Goal: Task Accomplishment & Management: Manage account settings

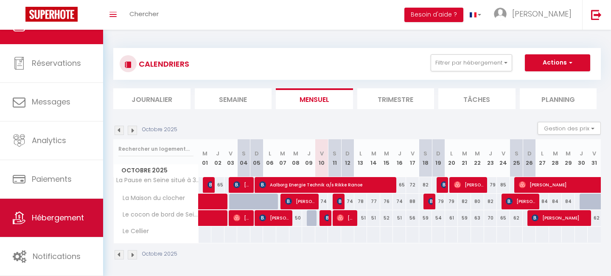
scroll to position [23, 0]
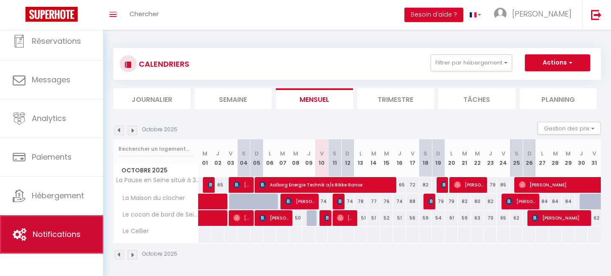
click at [67, 233] on span "Notifications" at bounding box center [57, 234] width 48 height 11
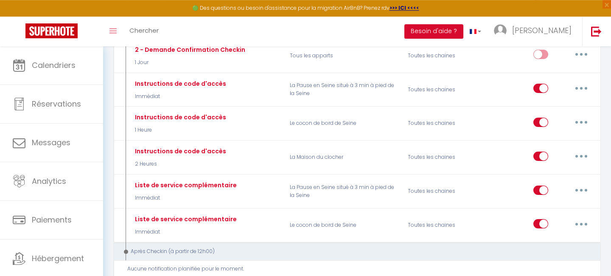
scroll to position [314, 0]
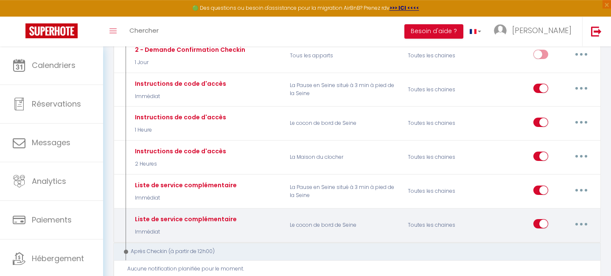
click at [582, 223] on icon "button" at bounding box center [581, 224] width 3 height 3
click at [550, 240] on link "Editer" at bounding box center [559, 243] width 63 height 14
type input "Liste de service complémentaire"
select select "Immédiat"
select select
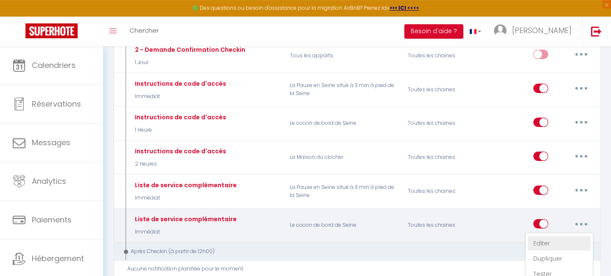
checkbox input "true"
checkbox input "false"
radio input "true"
type input "Liste de service complémentaire"
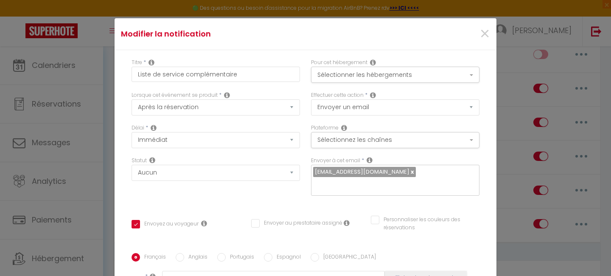
click at [273, 121] on div "Lorsque cet événement se produit * Après la réservation Avant Checkin (à partir…" at bounding box center [216, 107] width 180 height 33
click at [459, 77] on button "Sélectionner les hébergements" at bounding box center [395, 75] width 169 height 16
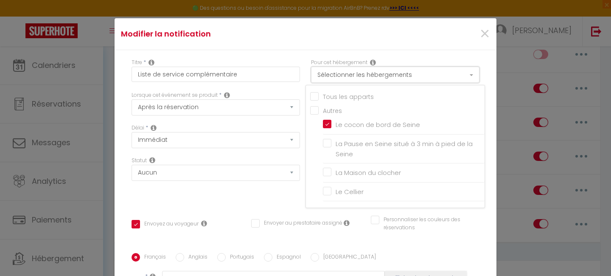
click at [455, 76] on button "Sélectionner les hébergements" at bounding box center [395, 75] width 169 height 16
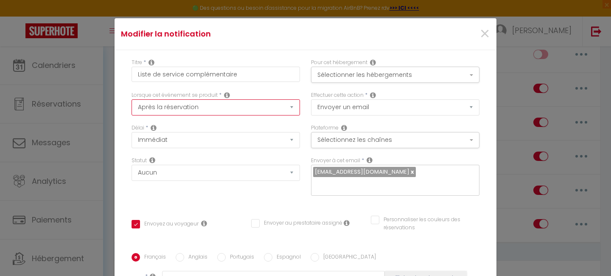
click at [132, 99] on select "Après la réservation Avant Checkin (à partir de 12h00) Après Checkin (à partir …" at bounding box center [216, 107] width 169 height 16
click at [195, 193] on div "Statut Aucun Si la réservation est payée Si réservation non payée Si la caution…" at bounding box center [216, 181] width 180 height 48
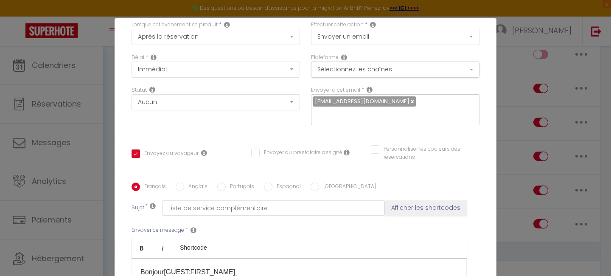
scroll to position [72, 0]
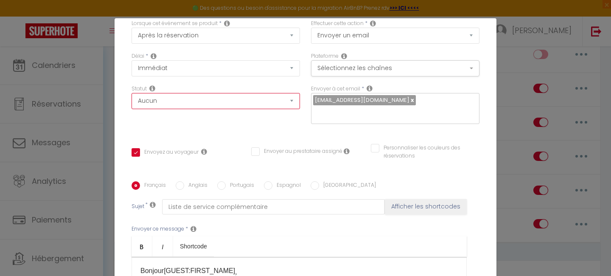
click at [132, 93] on select "Aucun Si la réservation est payée Si réservation non payée Si la caution a été …" at bounding box center [216, 101] width 169 height 16
click at [227, 109] on select "Aucun Si la réservation est payée Si réservation non payée Si la caution a été …" at bounding box center [216, 101] width 169 height 16
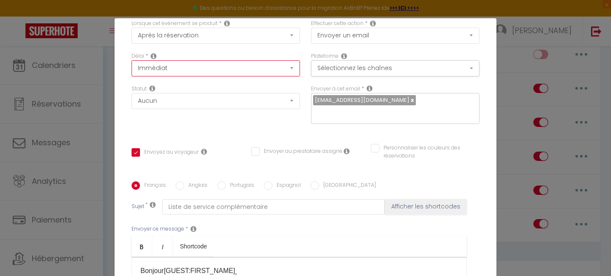
click at [256, 70] on select "Immédiat - 10 Minutes - 1 Heure - 2 Heures - 3 Heures - 4 Heures - 5 Heures - 6…" at bounding box center [216, 68] width 169 height 16
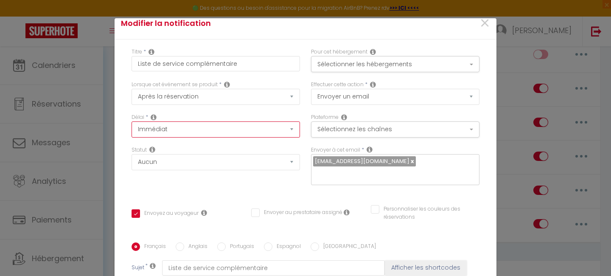
scroll to position [0, 0]
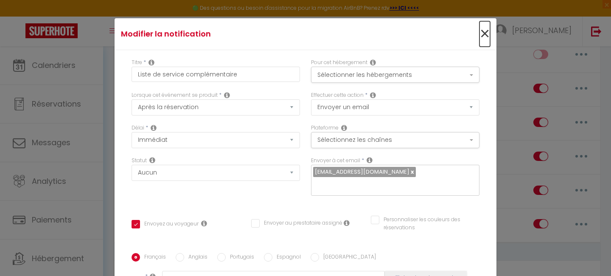
click at [484, 36] on span "×" at bounding box center [485, 33] width 11 height 25
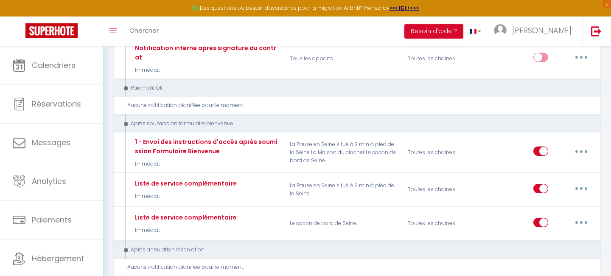
scroll to position [1252, 0]
click at [403, 173] on div "Liste de service complémentaire Immédiat La Pause en Seine situé à 3 min à pied…" at bounding box center [357, 190] width 488 height 34
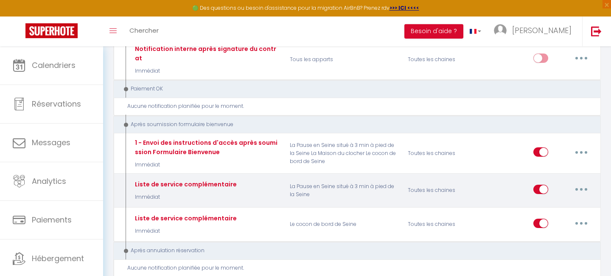
click at [580, 183] on button "button" at bounding box center [582, 190] width 24 height 14
click at [551, 201] on link "Editer" at bounding box center [559, 208] width 63 height 14
select select "17"
checkbox input "true"
checkbox input "false"
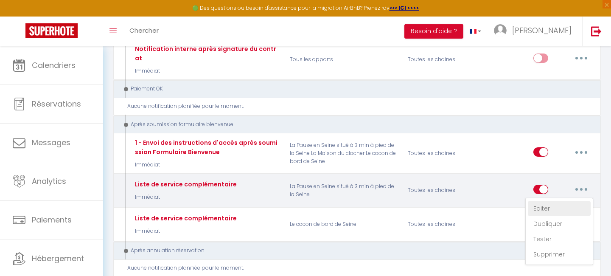
checkbox input "false"
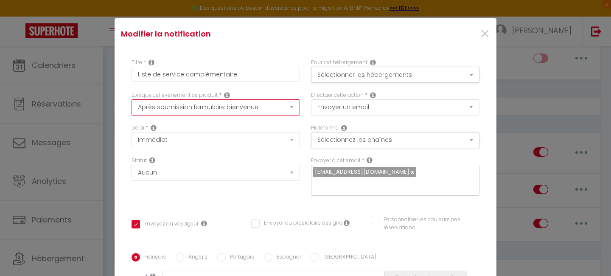
click at [132, 99] on select "Après la réservation Avant Checkin (à partir de 12h00) Après Checkin (à partir …" at bounding box center [216, 107] width 169 height 16
select select "1"
click option "Après la réservation" at bounding box center [0, 0] width 0 height 0
checkbox input "true"
checkbox input "false"
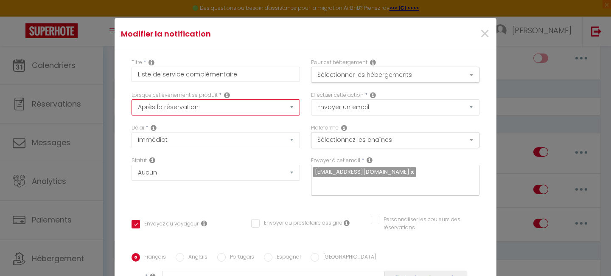
checkbox input "false"
click at [459, 77] on button "Sélectionner les hébergements" at bounding box center [395, 75] width 169 height 16
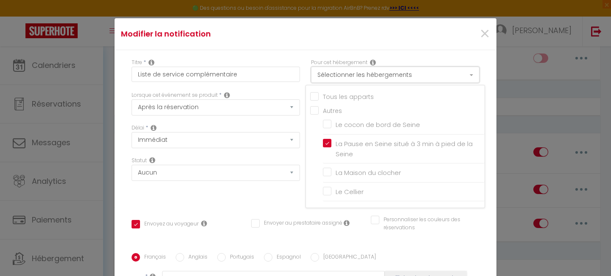
click at [459, 77] on button "Sélectionner les hébergements" at bounding box center [395, 75] width 169 height 16
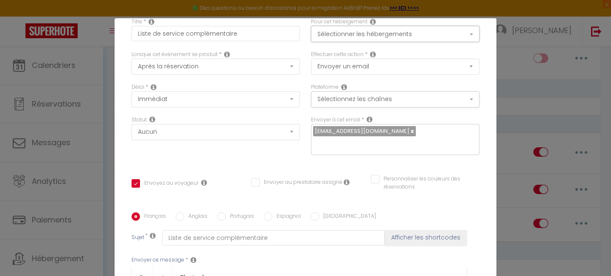
scroll to position [40, 0]
click at [455, 90] on div "Plateforme Sélectionnez les chaînes Toutes les chaines Direct [DOMAIN_NAME] [DO…" at bounding box center [395, 96] width 169 height 24
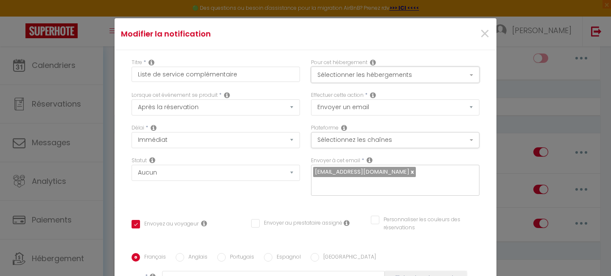
click at [459, 76] on button "Sélectionner les hébergements" at bounding box center [395, 75] width 169 height 16
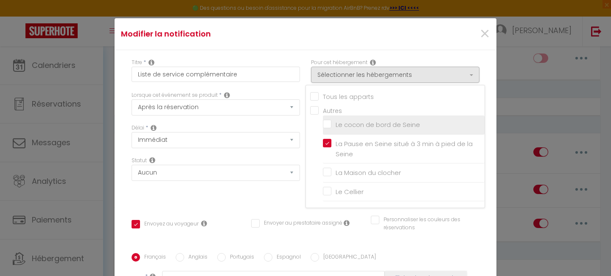
click at [409, 125] on input "Le cocon de bord de Seine" at bounding box center [404, 125] width 162 height 8
checkbox input "true"
checkbox input "false"
checkbox input "true"
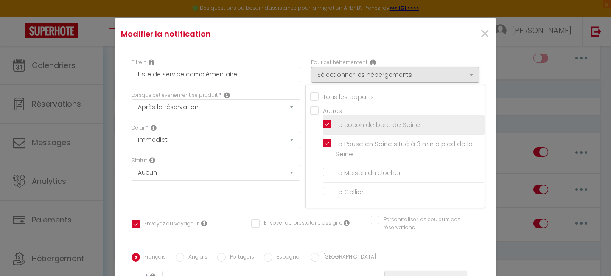
checkbox input "false"
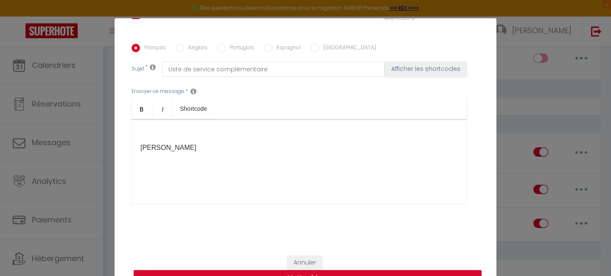
scroll to position [37, 0]
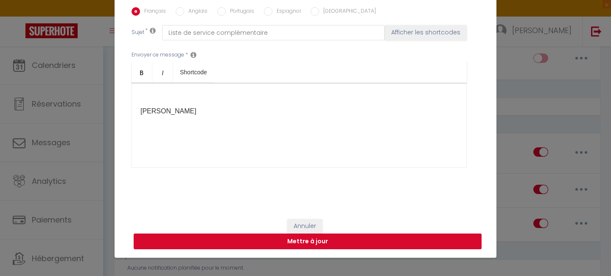
click at [312, 240] on button "Mettre à jour" at bounding box center [308, 241] width 348 height 16
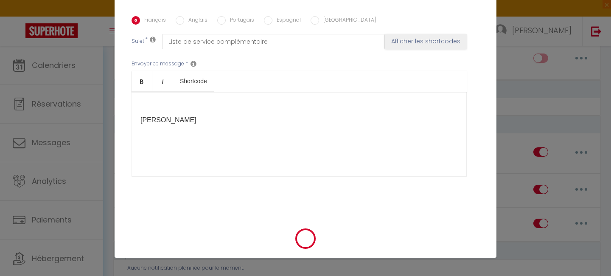
checkbox input "true"
checkbox input "false"
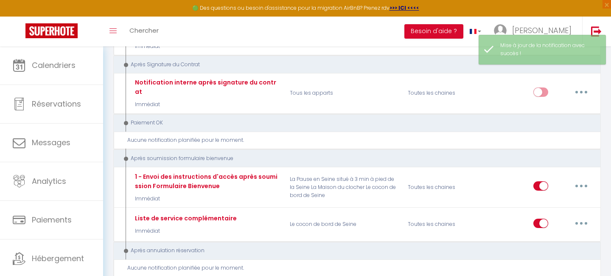
scroll to position [1286, 0]
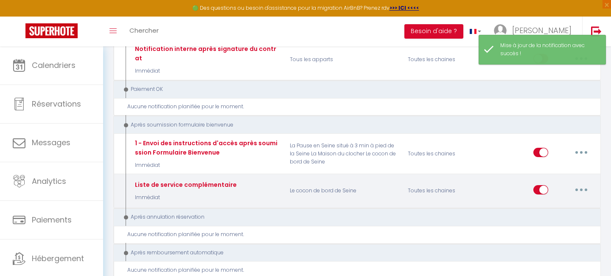
click at [536, 185] on input "checkbox" at bounding box center [541, 191] width 15 height 13
checkbox input "false"
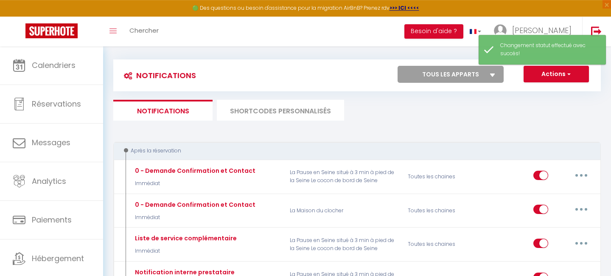
scroll to position [0, 0]
